Goal: Task Accomplishment & Management: Use online tool/utility

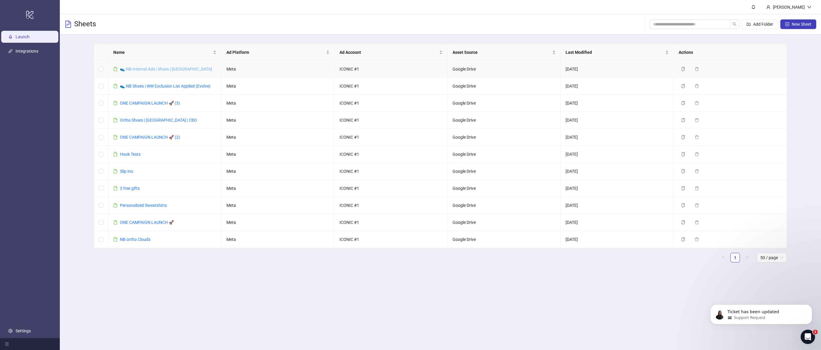
click at [150, 68] on link "👟 NB Internal Ads | Shoes | [GEOGRAPHIC_DATA]" at bounding box center [166, 69] width 92 height 5
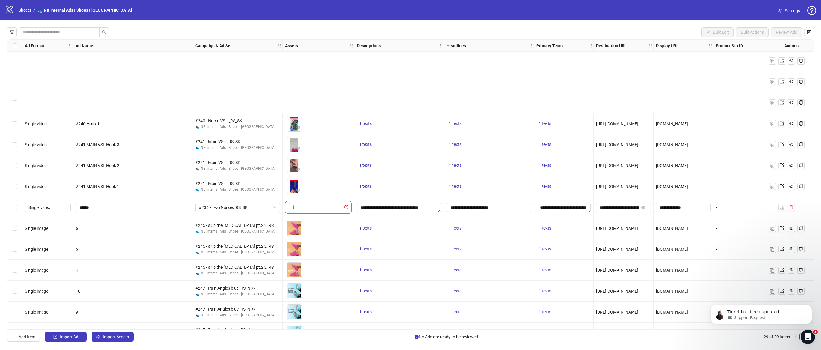
scroll to position [332, 0]
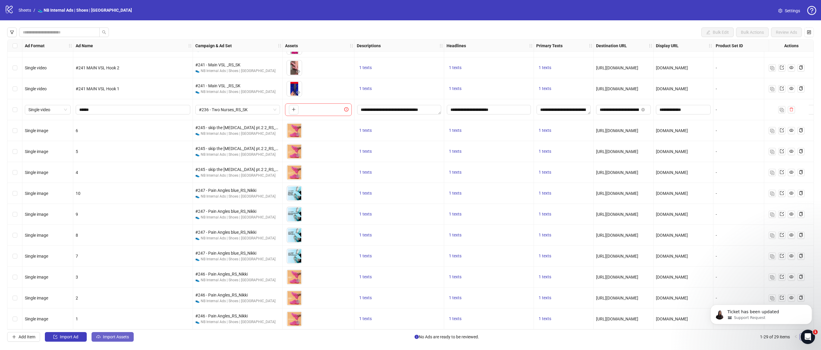
click at [108, 340] on button "Import Assets" at bounding box center [113, 337] width 42 height 10
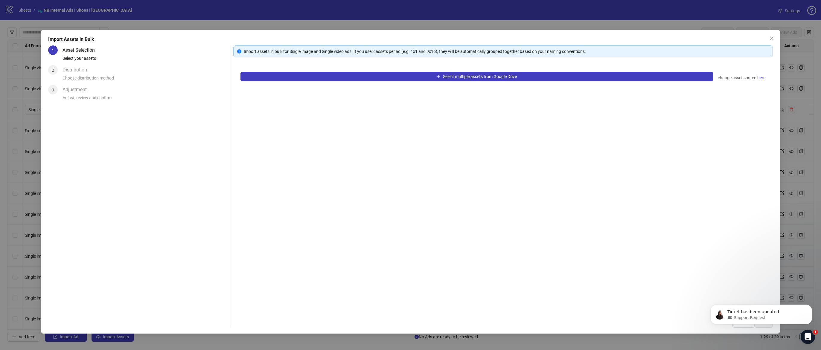
click at [329, 82] on div "Select multiple assets from Google Drive change asset source here" at bounding box center [502, 188] width 539 height 246
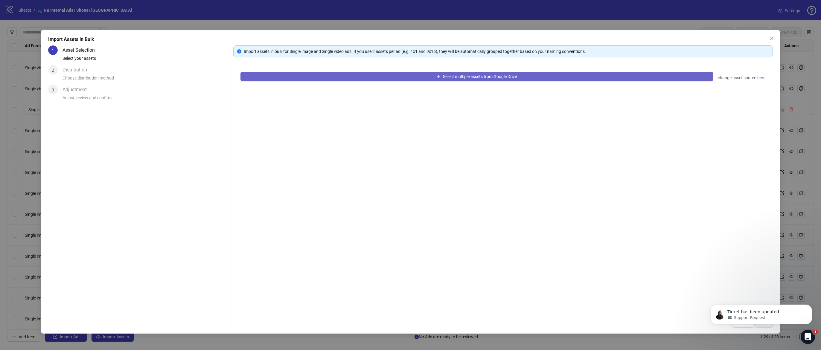
click at [332, 80] on button "Select multiple assets from Google Drive" at bounding box center [476, 77] width 472 height 10
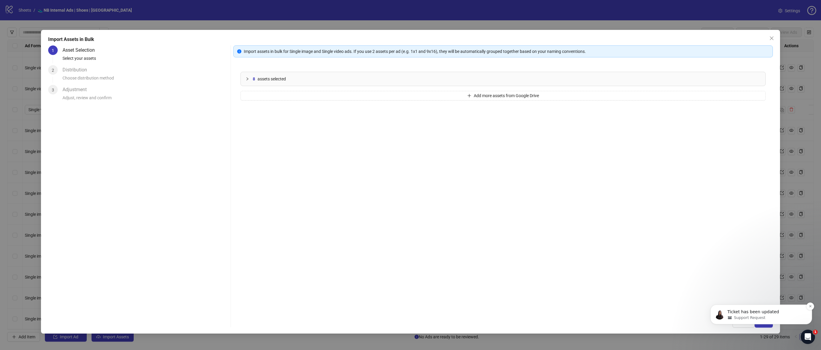
click at [792, 312] on p "Ticket has been updated" at bounding box center [765, 312] width 77 height 6
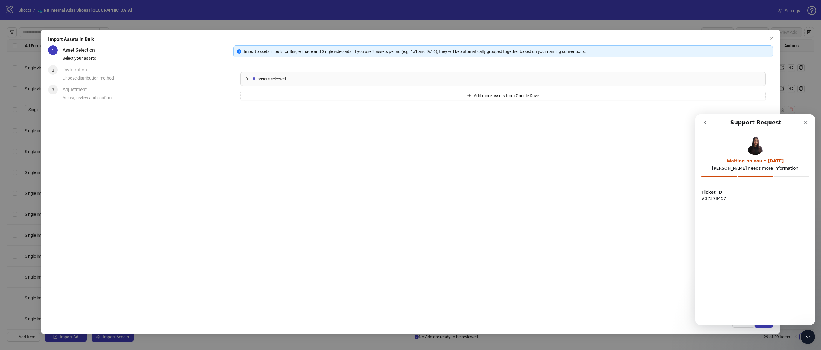
scroll to position [0, 0]
click at [699, 121] on button "go back" at bounding box center [704, 122] width 11 height 11
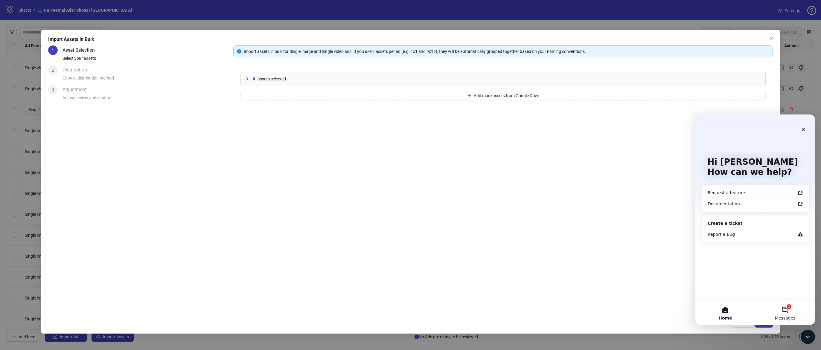
click at [787, 309] on button "1 Messages" at bounding box center [785, 313] width 60 height 24
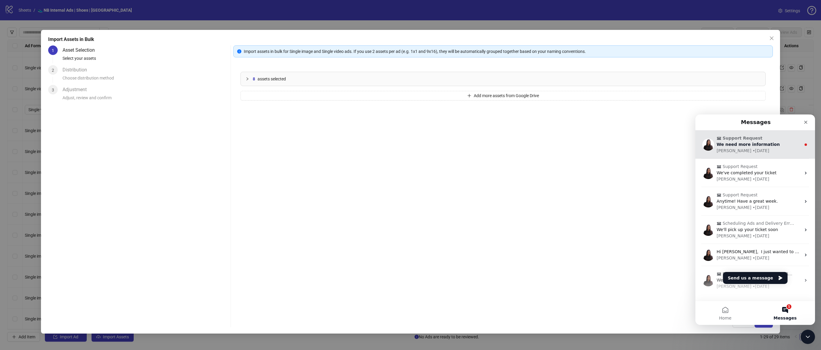
click at [754, 155] on div "Support Request We need more information [PERSON_NAME] • [DATE]" at bounding box center [755, 144] width 120 height 28
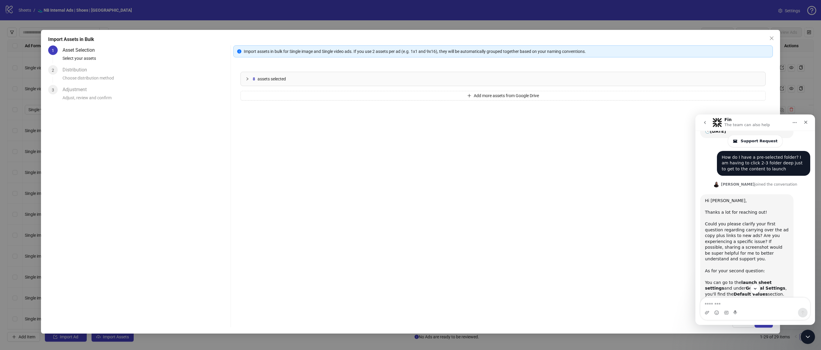
scroll to position [143, 0]
click at [805, 340] on div "Close Intercom Messenger" at bounding box center [807, 336] width 14 height 14
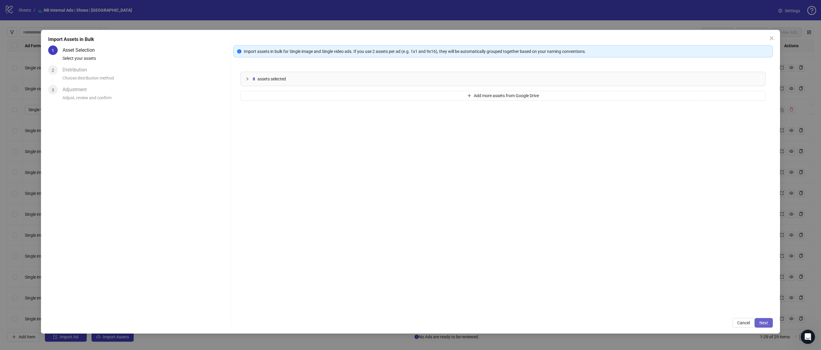
scroll to position [304, 0]
click at [761, 324] on span "Next" at bounding box center [763, 323] width 9 height 5
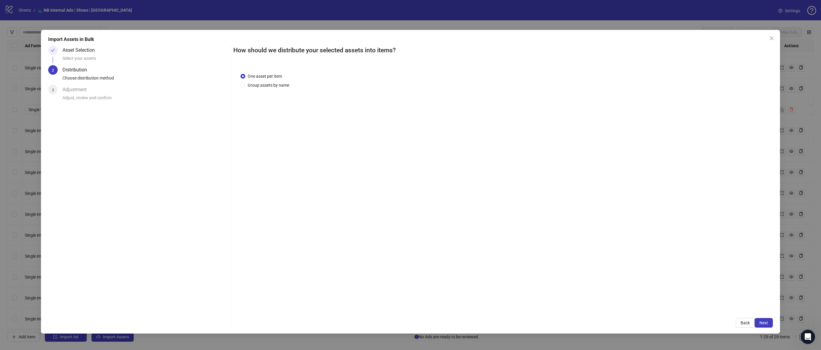
click at [761, 324] on span "Next" at bounding box center [763, 323] width 9 height 5
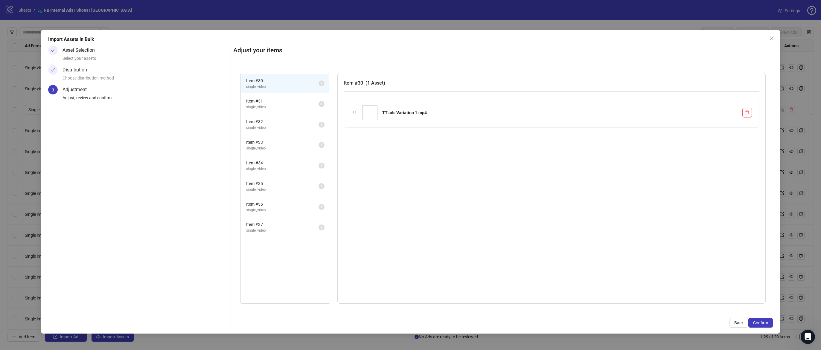
click at [761, 324] on span "Confirm" at bounding box center [760, 323] width 15 height 5
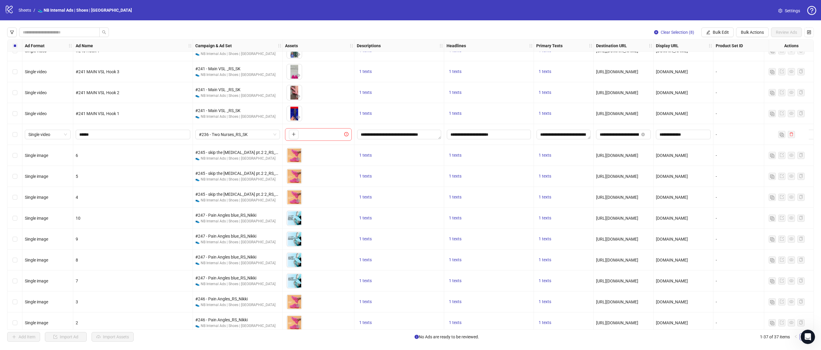
scroll to position [304, 0]
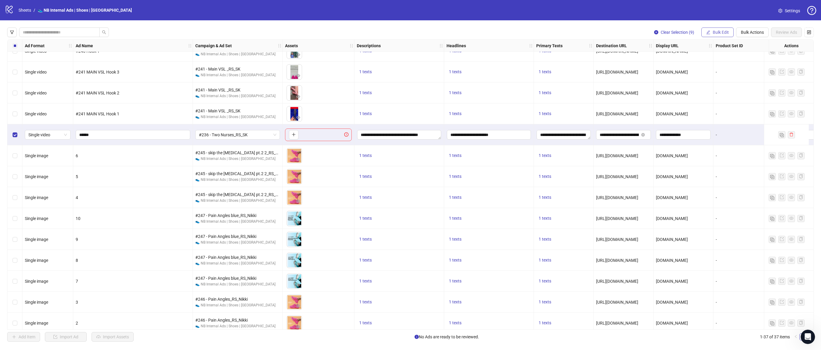
click at [724, 31] on span "Bulk Edit" at bounding box center [721, 32] width 16 height 5
click at [723, 72] on span "Descriptions" at bounding box center [723, 73] width 36 height 7
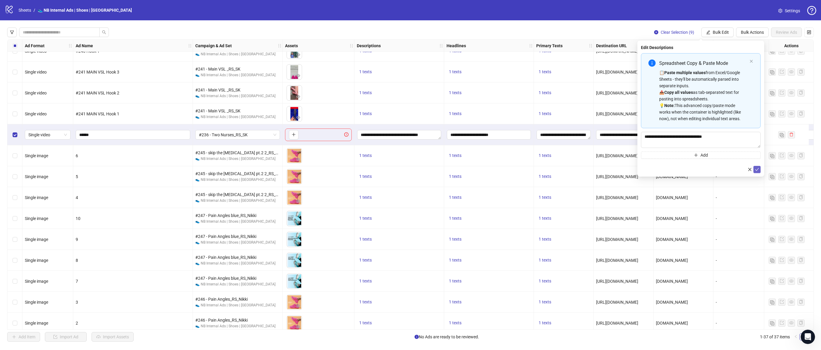
click at [759, 170] on icon "check" at bounding box center [757, 169] width 4 height 4
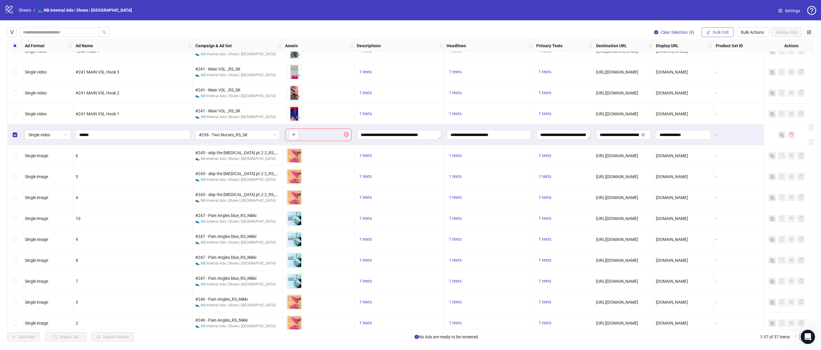
click at [717, 33] on span "Bulk Edit" at bounding box center [721, 32] width 16 height 5
click at [717, 84] on span "Headlines" at bounding box center [723, 82] width 36 height 7
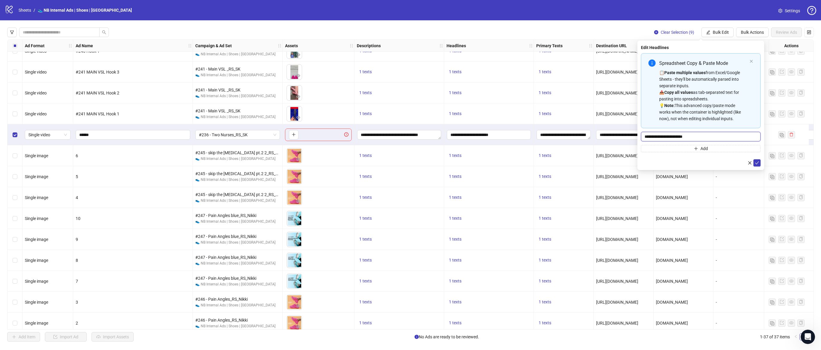
click at [709, 138] on input "**********" at bounding box center [701, 137] width 120 height 10
paste input "**********"
type input "**********"
click at [757, 165] on icon "check" at bounding box center [757, 163] width 4 height 4
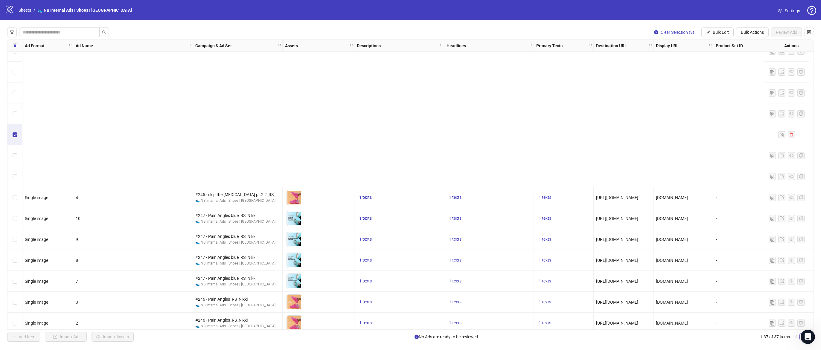
scroll to position [499, 0]
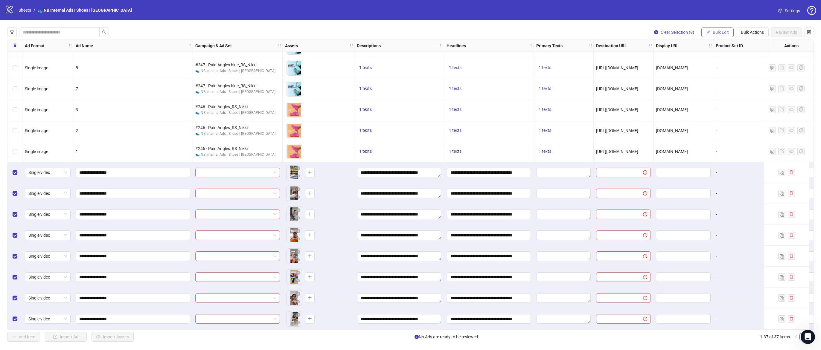
click at [716, 35] on button "Bulk Edit" at bounding box center [717, 33] width 32 height 10
click at [727, 92] on span "Primary Texts" at bounding box center [723, 92] width 36 height 7
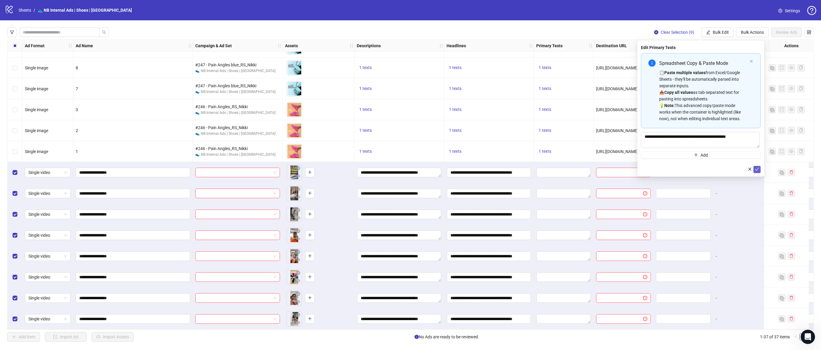
click at [759, 171] on icon "check" at bounding box center [757, 169] width 4 height 4
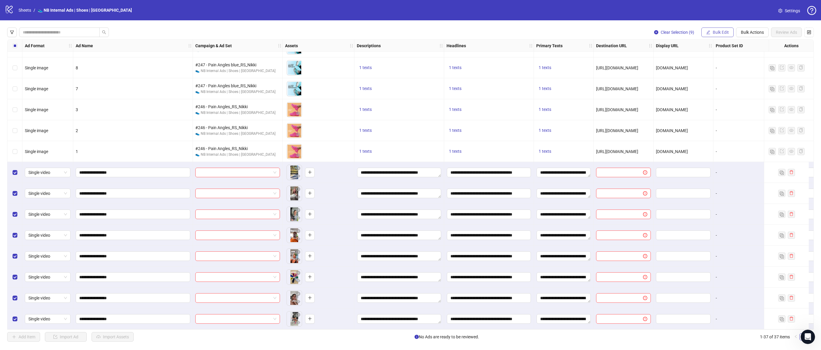
click at [725, 33] on span "Bulk Edit" at bounding box center [721, 32] width 16 height 5
click at [724, 103] on span "Destination URL" at bounding box center [723, 101] width 36 height 7
click at [755, 75] on icon "check" at bounding box center [757, 73] width 4 height 4
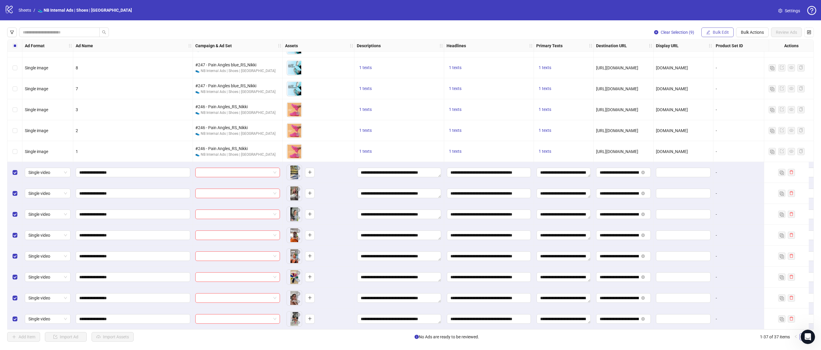
click at [718, 31] on span "Bulk Edit" at bounding box center [721, 32] width 16 height 5
click at [728, 113] on span "Display URL" at bounding box center [723, 111] width 36 height 7
click at [756, 71] on icon "check" at bounding box center [757, 73] width 4 height 4
click at [718, 30] on span "Bulk Edit" at bounding box center [721, 32] width 16 height 5
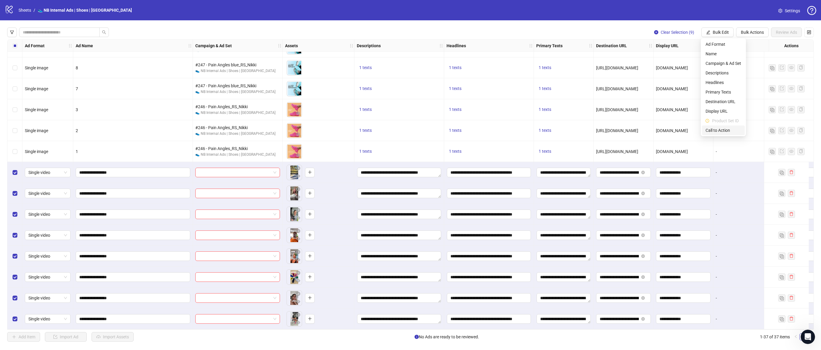
click at [716, 132] on span "Call to Action" at bounding box center [723, 130] width 36 height 7
click at [758, 77] on button "submit" at bounding box center [756, 73] width 7 height 7
click at [710, 31] on button "Bulk Edit" at bounding box center [717, 33] width 32 height 10
click at [729, 65] on span "Campaign & Ad Set" at bounding box center [723, 63] width 36 height 7
drag, startPoint x: 758, startPoint y: 75, endPoint x: 720, endPoint y: 48, distance: 46.9
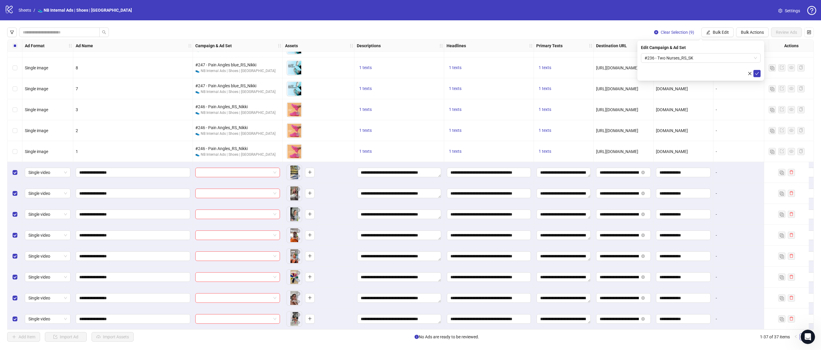
click at [720, 48] on div "Edit Campaign & Ad Set #236 - Two Nurses_RS_SK" at bounding box center [700, 61] width 127 height 40
click at [757, 58] on div "#236 - Two Nurses_RS_SK" at bounding box center [701, 58] width 120 height 10
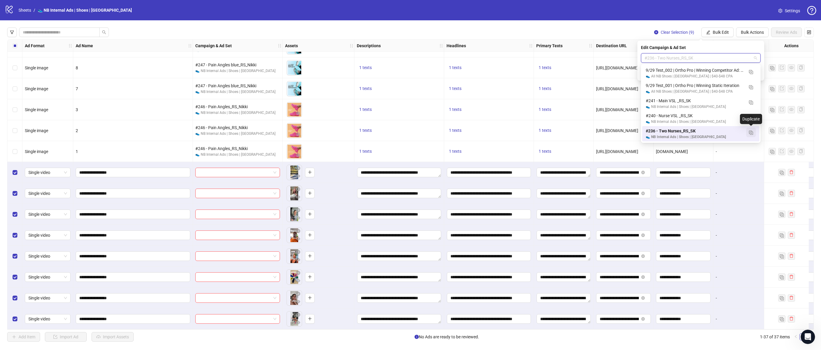
click at [750, 134] on img "button" at bounding box center [751, 133] width 4 height 4
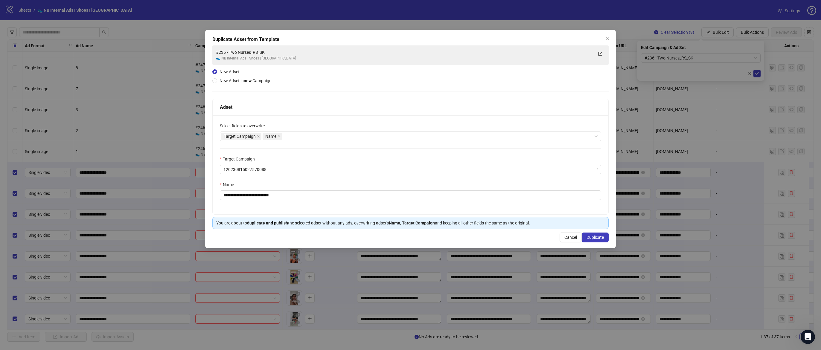
click at [288, 200] on div "**********" at bounding box center [411, 164] width 396 height 99
click at [296, 197] on input "**********" at bounding box center [410, 195] width 381 height 10
paste input "**********"
click at [297, 197] on input "**********" at bounding box center [410, 195] width 381 height 10
paste input "text"
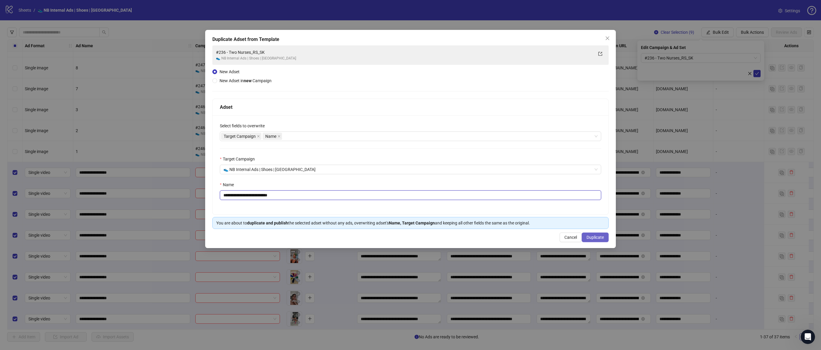
type input "**********"
click at [590, 238] on span "Duplicate" at bounding box center [594, 237] width 17 height 5
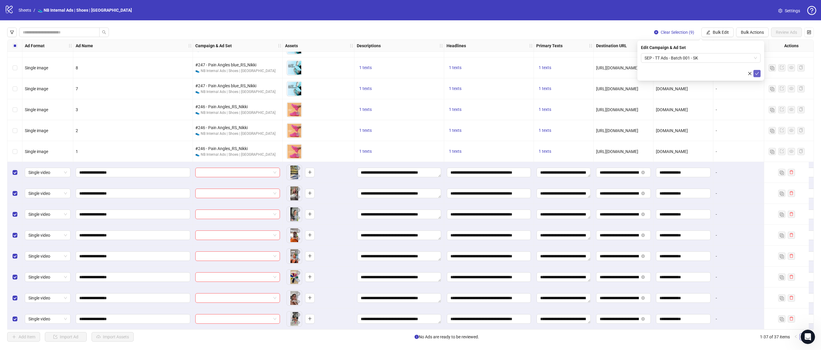
click at [758, 70] on button "submit" at bounding box center [756, 73] width 7 height 7
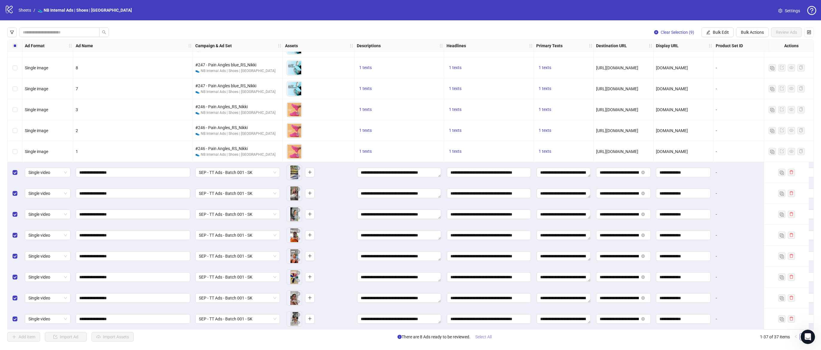
click at [484, 336] on span "Select All" at bounding box center [483, 337] width 16 height 5
click at [484, 338] on span "Select All" at bounding box center [483, 337] width 16 height 5
click at [512, 339] on div "Add Item Import Ad Import Assets There are 8 Ads ready to be reviewed. Select A…" at bounding box center [410, 337] width 807 height 10
click at [484, 338] on span "Select All" at bounding box center [483, 337] width 16 height 5
click at [780, 29] on button "Review Ads" at bounding box center [786, 33] width 31 height 10
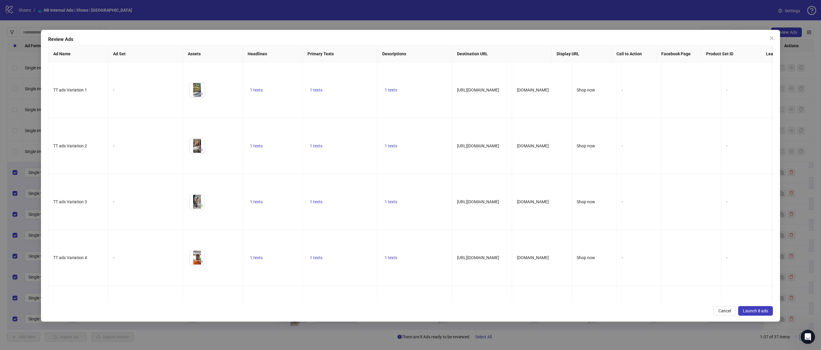
click at [752, 309] on span "Launch 8 ads" at bounding box center [755, 311] width 25 height 5
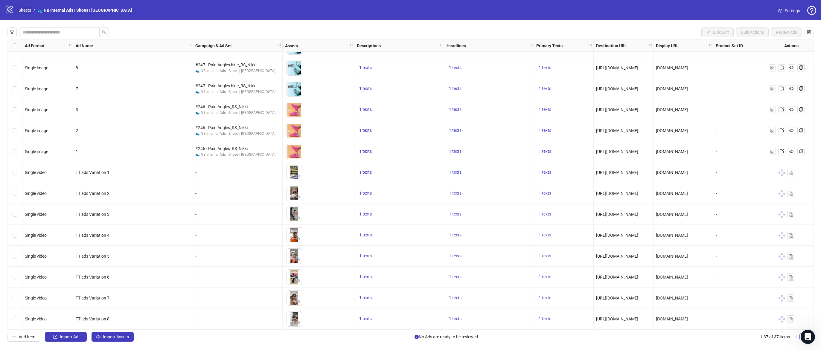
click at [26, 10] on link "Sheets" at bounding box center [24, 10] width 15 height 7
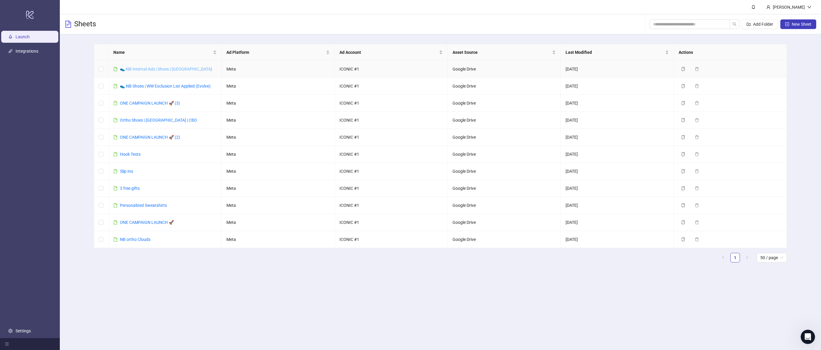
click at [134, 71] on link "👟 NB Internal Ads | Shoes | [GEOGRAPHIC_DATA]" at bounding box center [166, 69] width 92 height 5
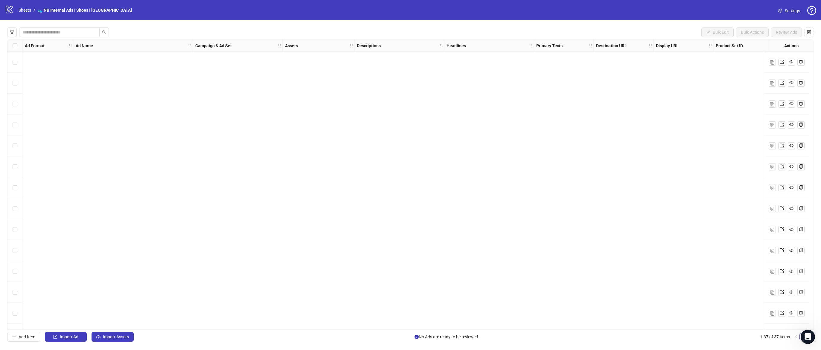
scroll to position [499, 0]
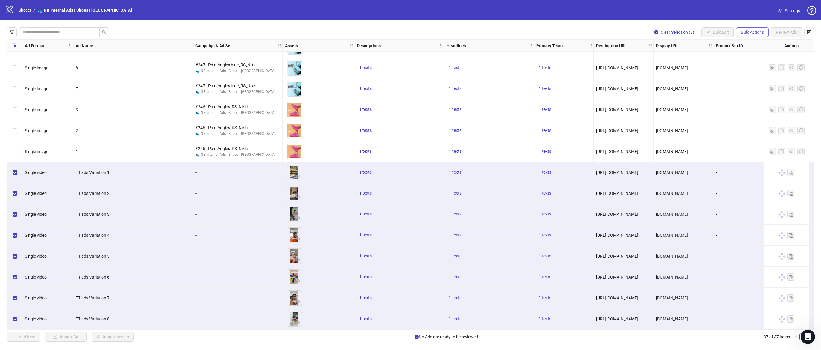
click at [761, 32] on span "Bulk Actions" at bounding box center [752, 32] width 23 height 5
click at [760, 73] on span "Copy to another sheet" at bounding box center [760, 73] width 41 height 7
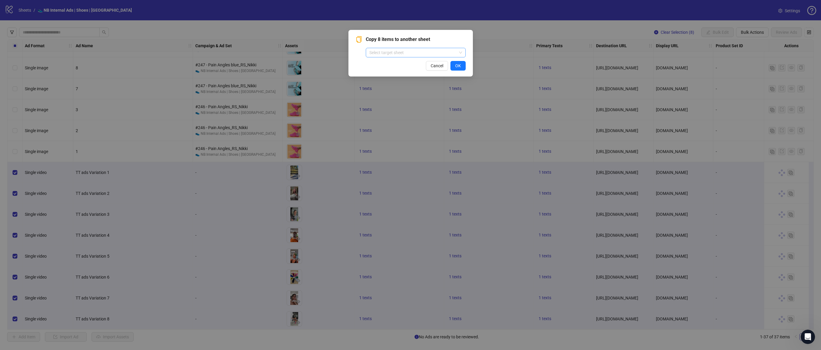
click at [436, 55] on input "search" at bounding box center [412, 52] width 87 height 9
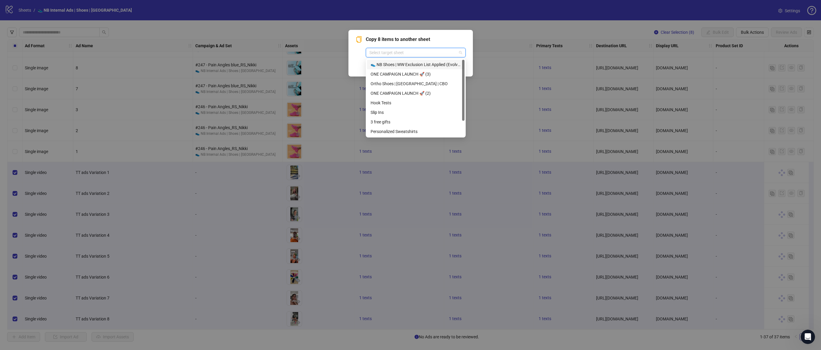
click at [471, 41] on div "Copy 8 items to another sheet Select target sheet Cancel OK" at bounding box center [410, 53] width 124 height 47
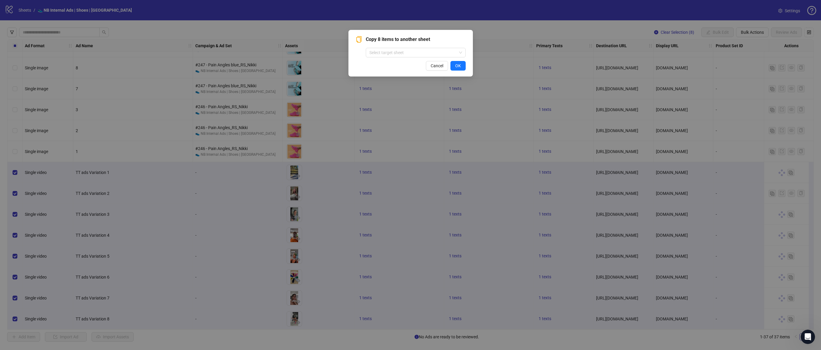
click at [493, 22] on div "Copy 8 items to another sheet Select target sheet Cancel OK" at bounding box center [410, 175] width 821 height 350
click at [443, 66] on button "Cancel" at bounding box center [437, 66] width 22 height 10
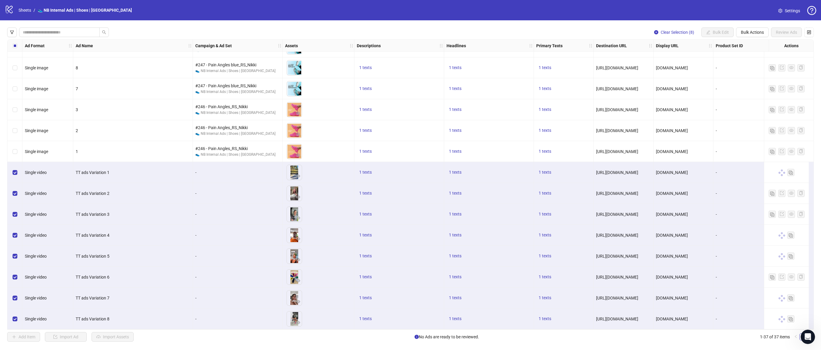
click at [36, 7] on ol "Sheets / 👟 NB Internal Ads | Shoes | [GEOGRAPHIC_DATA]" at bounding box center [75, 10] width 113 height 7
click at [25, 10] on link "Sheets" at bounding box center [24, 10] width 15 height 7
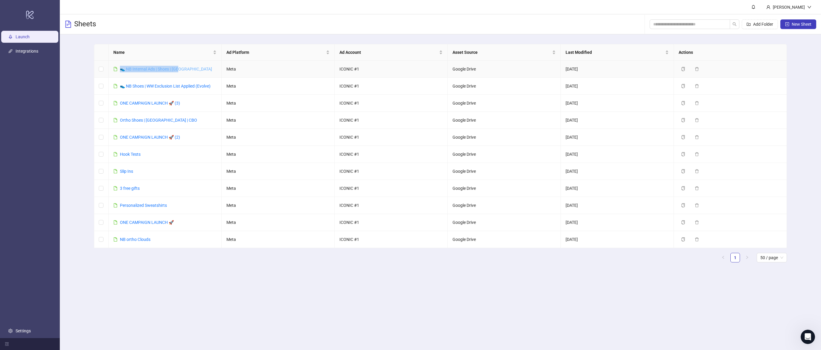
drag, startPoint x: 185, startPoint y: 68, endPoint x: 122, endPoint y: 68, distance: 62.5
click at [122, 68] on td "👟 NB Internal Ads | Shoes | [GEOGRAPHIC_DATA]" at bounding box center [165, 69] width 113 height 17
click at [158, 70] on link "👟 NB Internal Ads | Shoes | [GEOGRAPHIC_DATA]" at bounding box center [166, 69] width 92 height 5
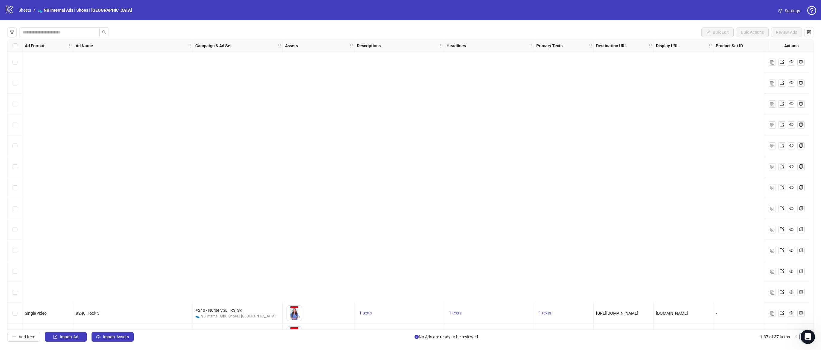
scroll to position [499, 0]
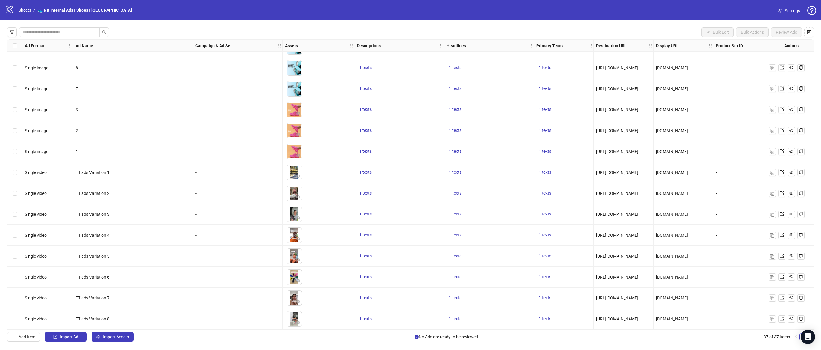
scroll to position [499, 0]
